Goal: Task Accomplishment & Management: Manage account settings

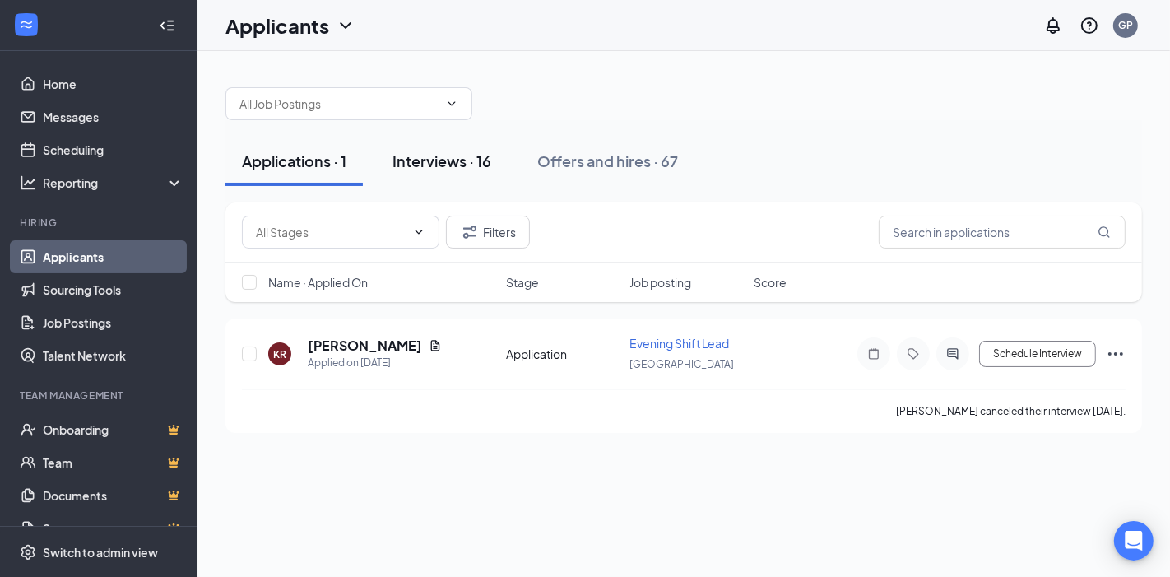
click at [448, 163] on div "Interviews · 16" at bounding box center [441, 161] width 99 height 21
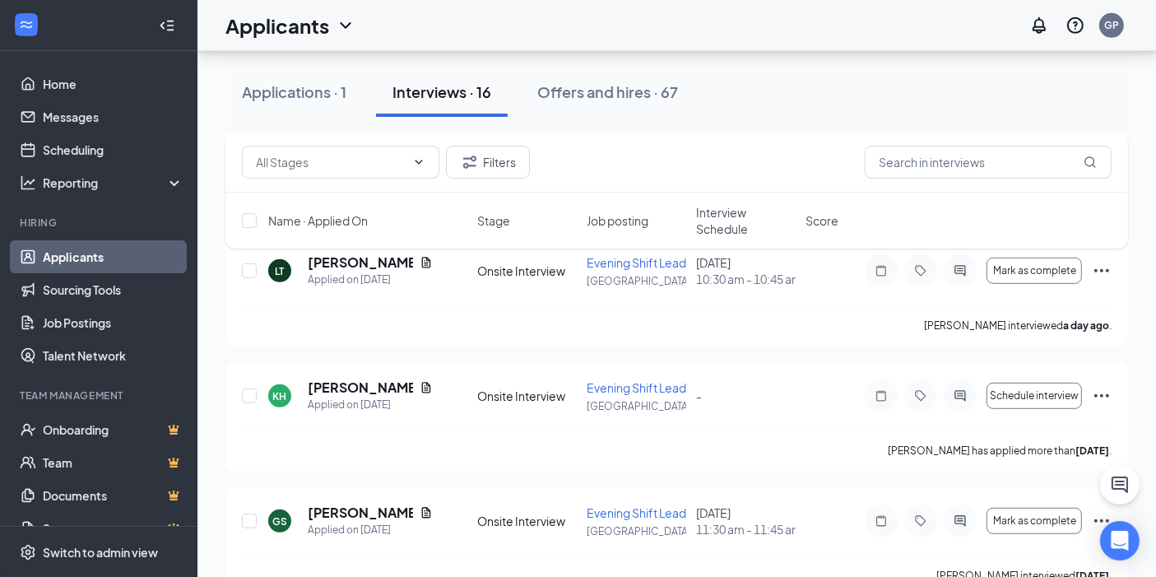
scroll to position [848, 0]
click at [726, 224] on span "Interview Schedule" at bounding box center [746, 220] width 100 height 33
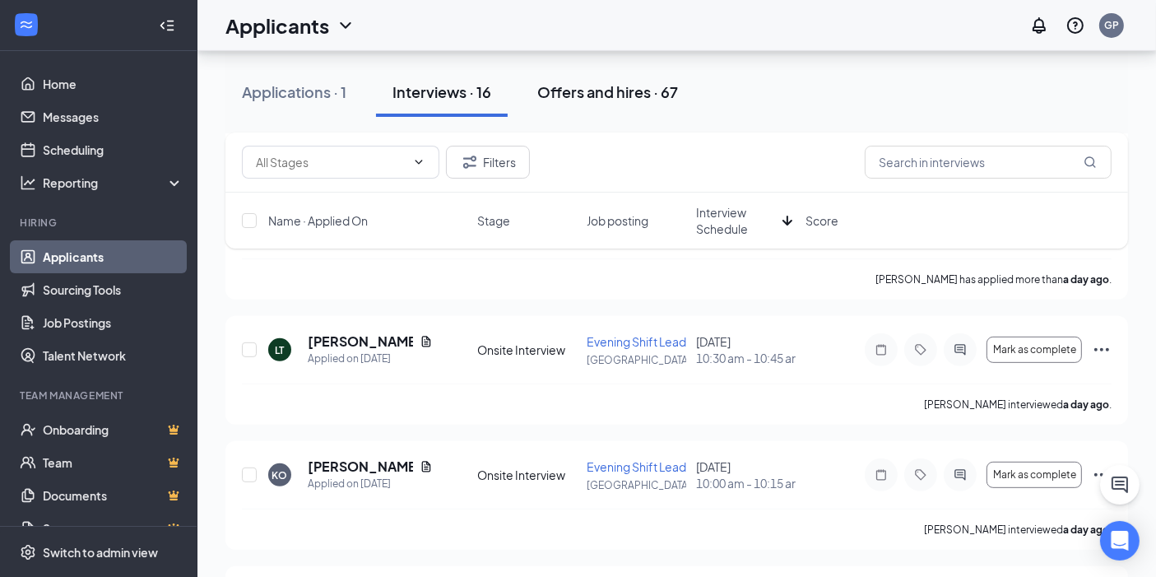
click at [601, 85] on div "Offers and hires · 67" at bounding box center [607, 91] width 141 height 21
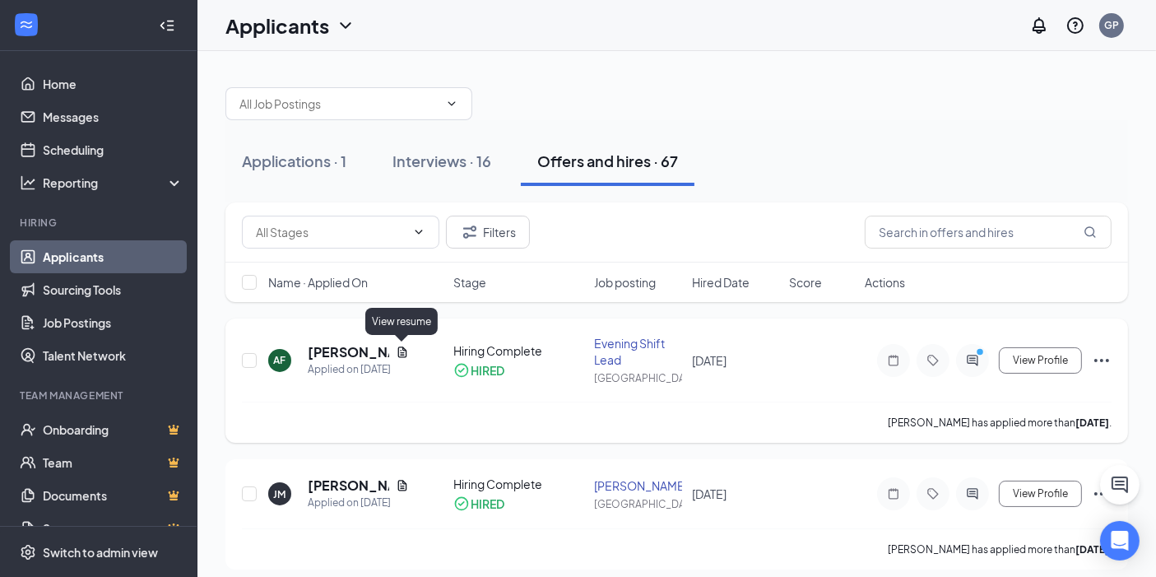
click at [403, 351] on icon "Document" at bounding box center [402, 352] width 13 height 13
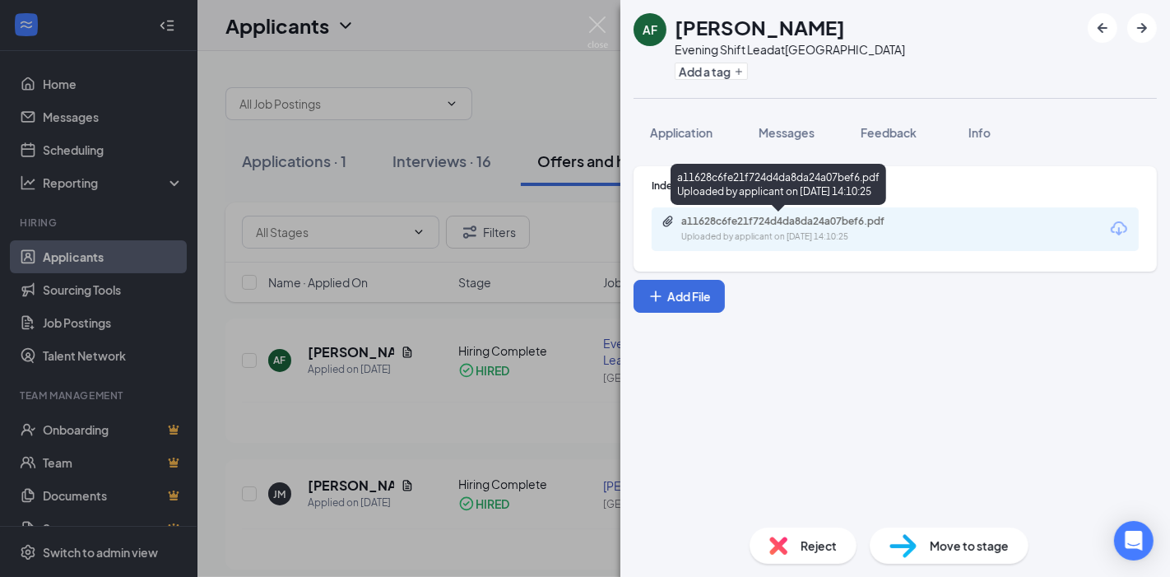
click at [787, 222] on div "a11628c6fe21f724d4da8da24a07bef6.pdf" at bounding box center [796, 221] width 230 height 13
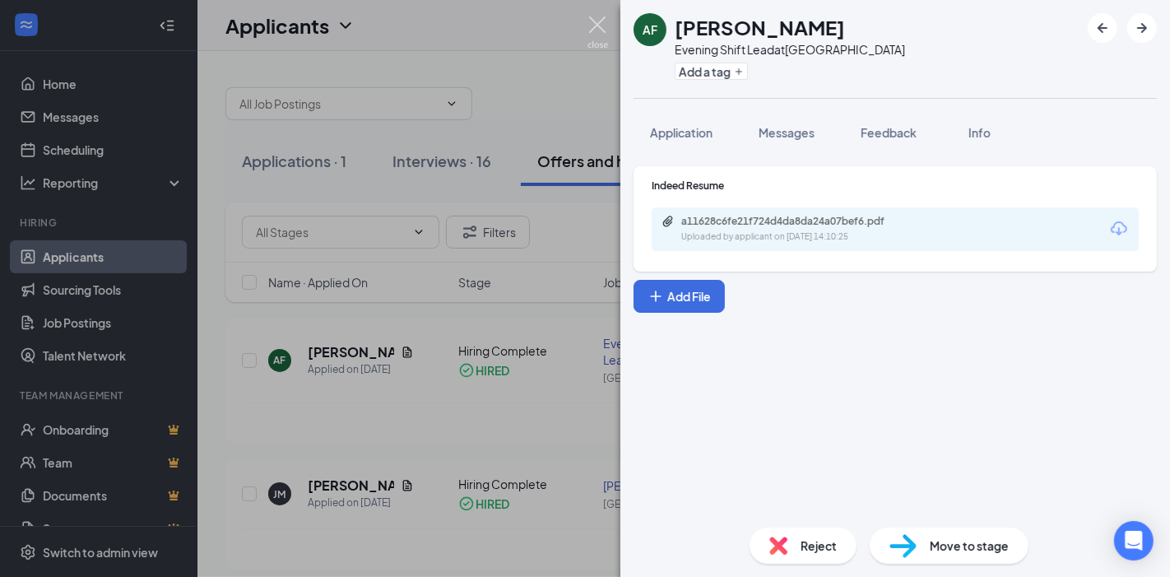
click at [594, 31] on img at bounding box center [597, 32] width 21 height 32
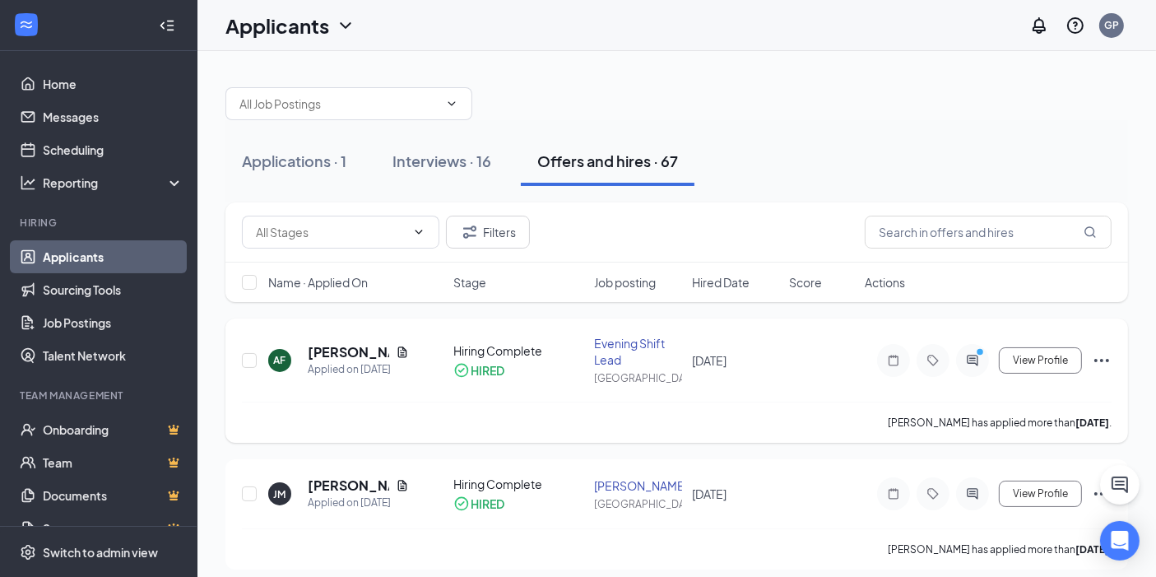
click at [972, 345] on div at bounding box center [972, 360] width 33 height 33
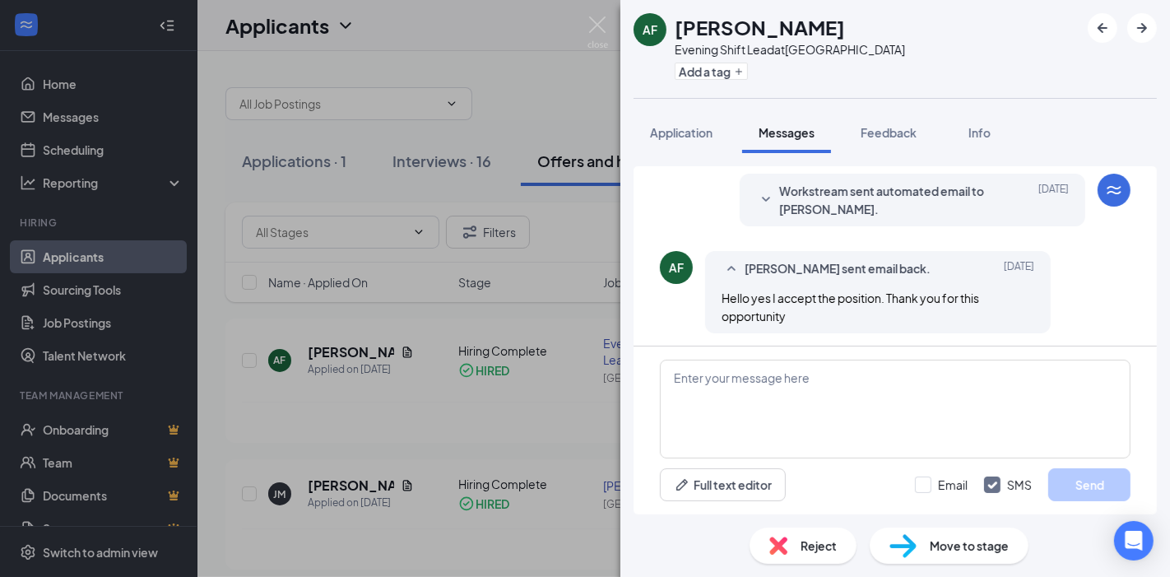
scroll to position [461, 0]
click at [592, 26] on img at bounding box center [597, 32] width 21 height 32
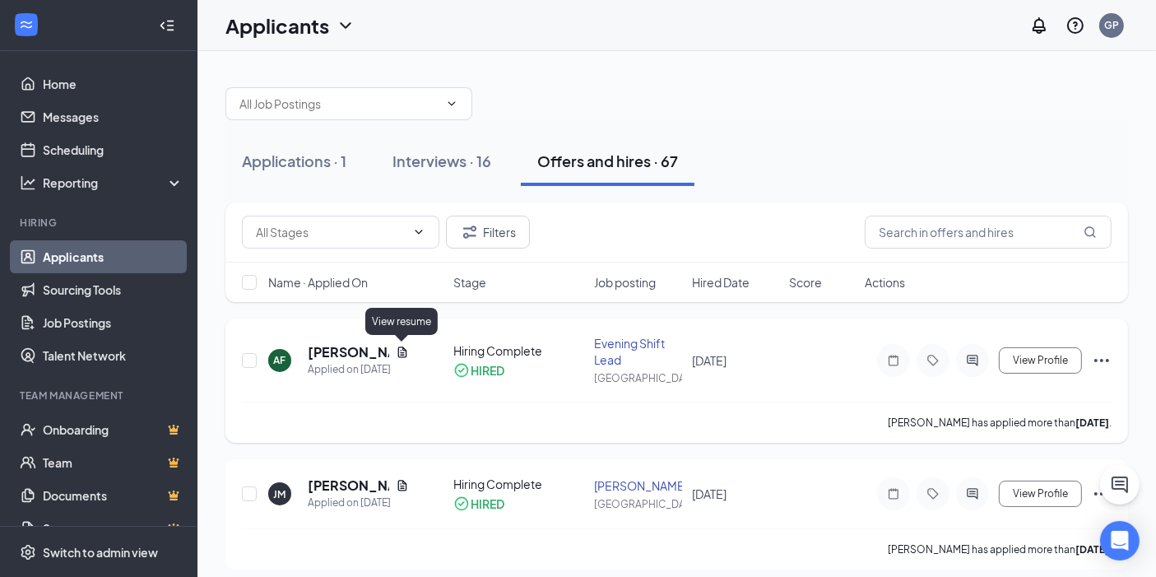
click at [401, 348] on icon "Document" at bounding box center [402, 352] width 13 height 13
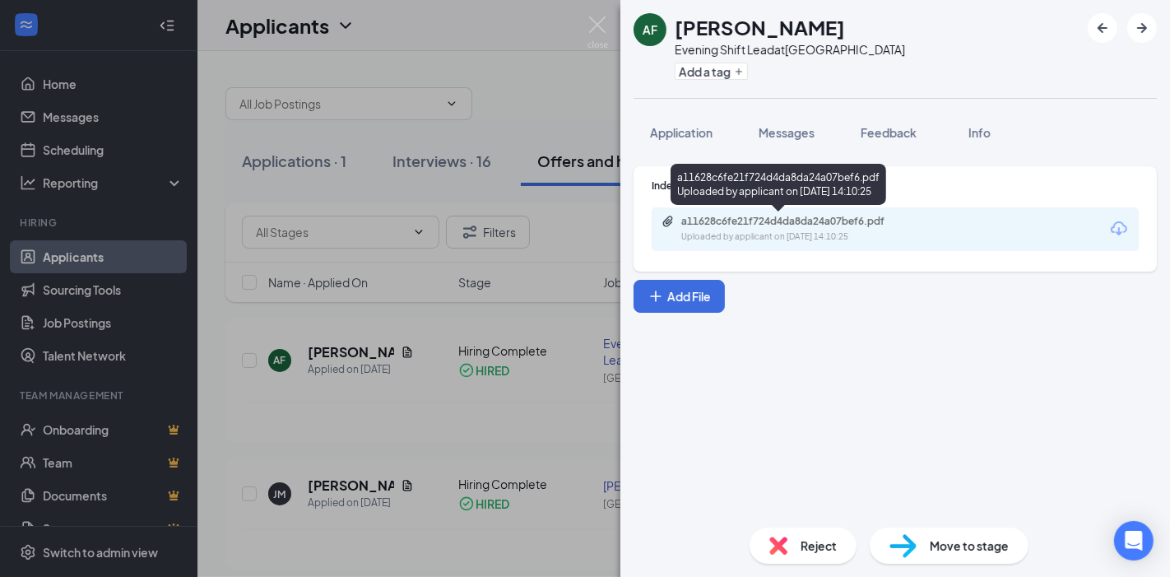
click at [742, 224] on div "a11628c6fe21f724d4da8da24a07bef6.pdf" at bounding box center [796, 221] width 230 height 13
